Goal: Navigation & Orientation: Find specific page/section

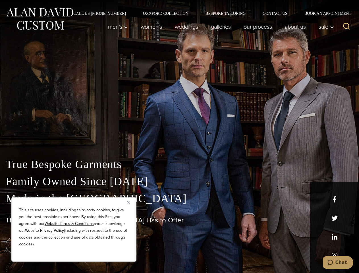
click at [179, 136] on div "True Bespoke Garments Family Owned Since [DATE] Made in [GEOGRAPHIC_DATA] The B…" at bounding box center [179, 200] width 359 height 146
click at [130, 202] on button "Close" at bounding box center [130, 202] width 7 height 7
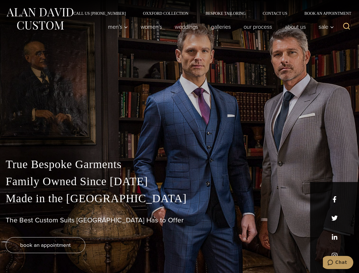
click at [74, 254] on div "True Bespoke Garments Family Owned Since [DATE] Made in [GEOGRAPHIC_DATA] The B…" at bounding box center [179, 214] width 359 height 117
click at [347, 27] on icon "Search" at bounding box center [347, 26] width 8 height 8
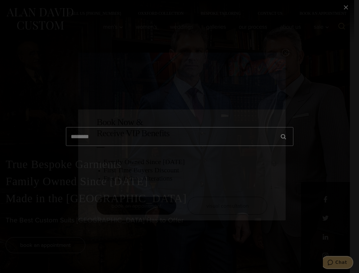
click at [333, 262] on icon "Chat" at bounding box center [330, 263] width 6 height 6
